Goal: Task Accomplishment & Management: Complete application form

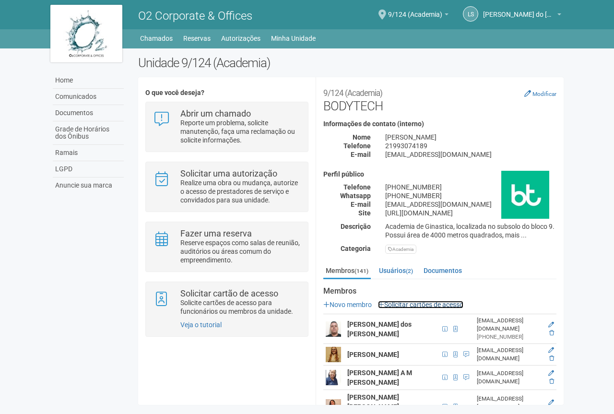
click at [412, 308] on link "Solicitar cartões de acesso" at bounding box center [420, 305] width 85 height 8
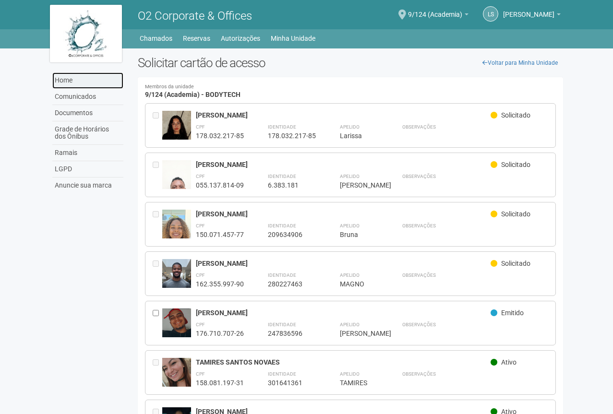
click at [74, 80] on link "Home" at bounding box center [87, 80] width 71 height 16
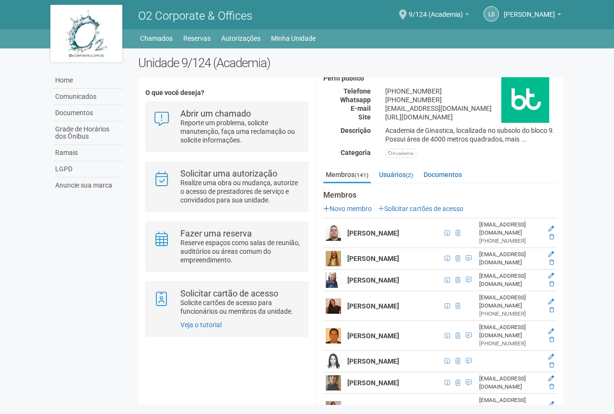
scroll to position [144, 0]
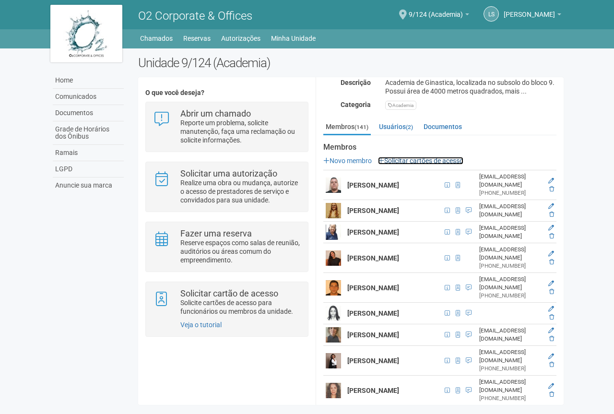
click at [423, 165] on link "Solicitar cartões de acesso" at bounding box center [420, 161] width 85 height 8
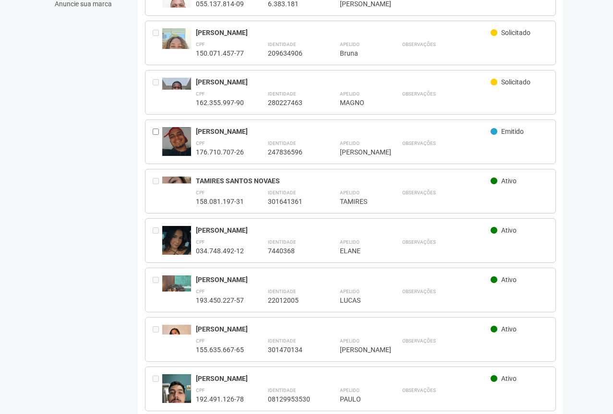
scroll to position [192, 0]
